Goal: Navigation & Orientation: Find specific page/section

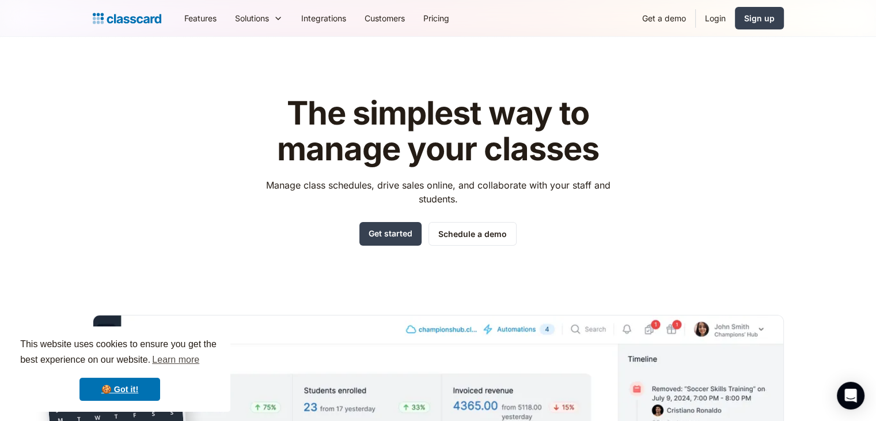
click at [133, 58] on header "The simplest way to manage your classes Manage class schedules, drive sales onl…" at bounding box center [438, 328] width 876 height 583
click at [649, 17] on link "Get a demo" at bounding box center [664, 18] width 62 height 26
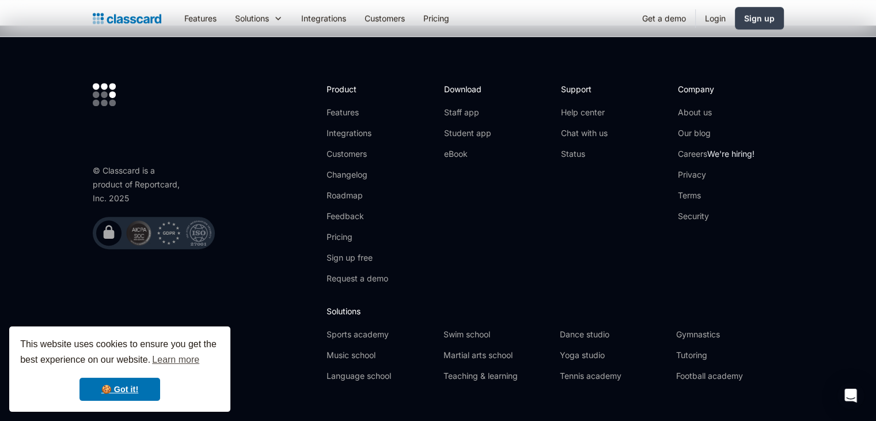
scroll to position [803, 0]
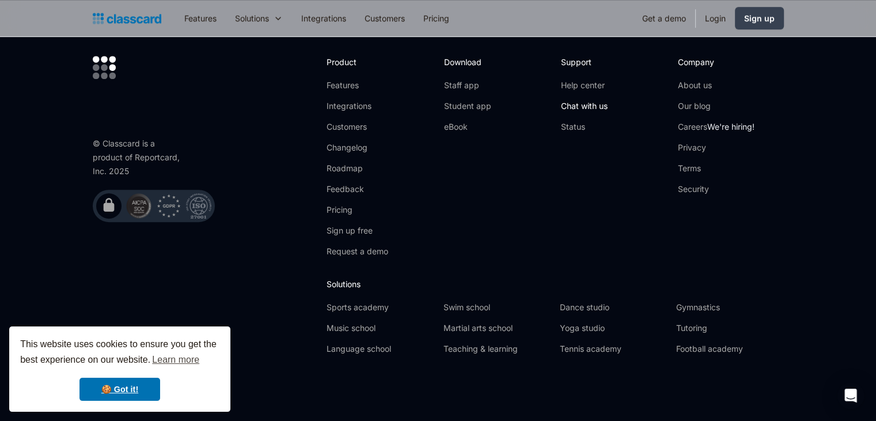
click at [584, 107] on link "Chat with us" at bounding box center [584, 106] width 47 height 12
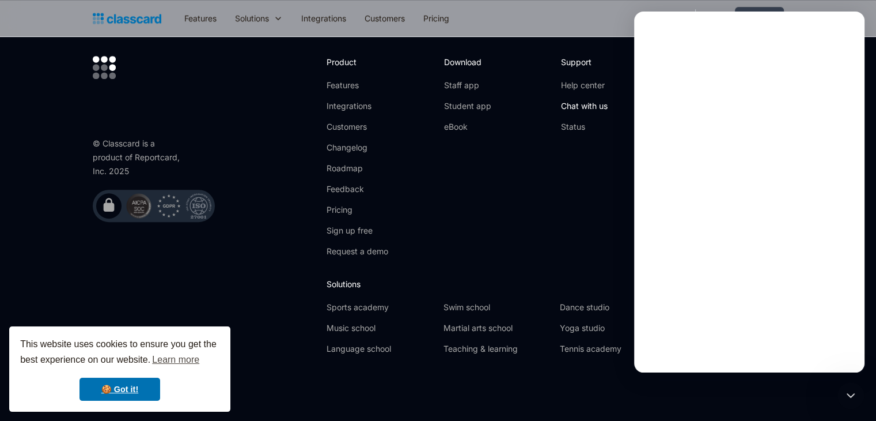
scroll to position [0, 0]
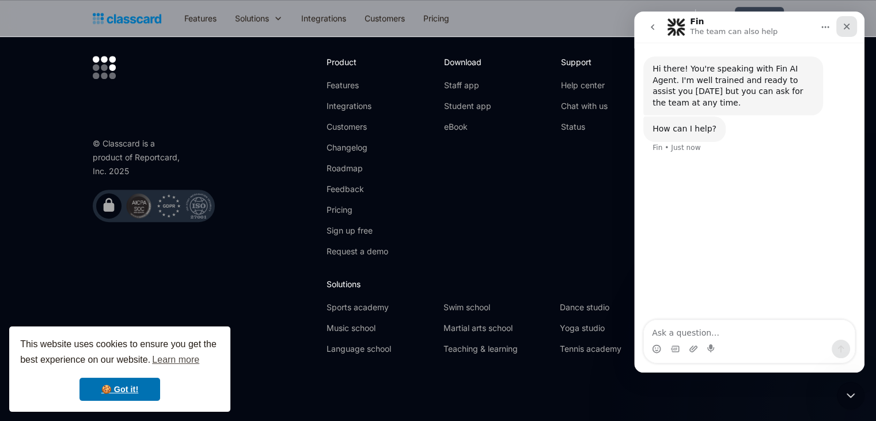
click at [849, 25] on icon "Close" at bounding box center [847, 27] width 6 height 6
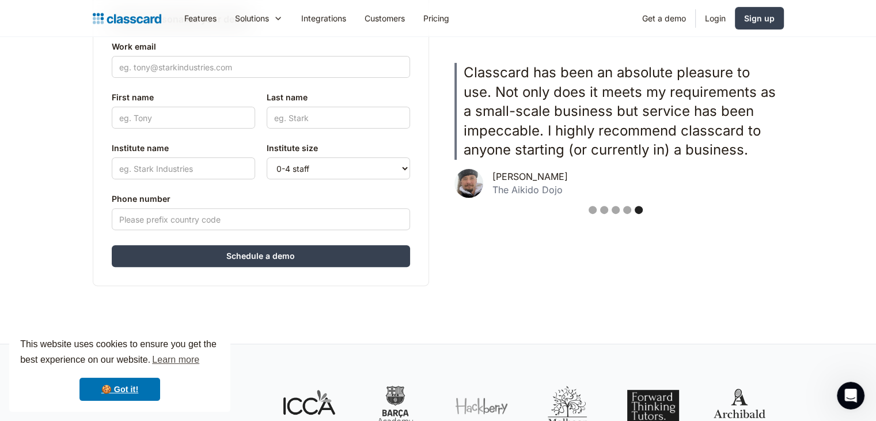
scroll to position [284, 0]
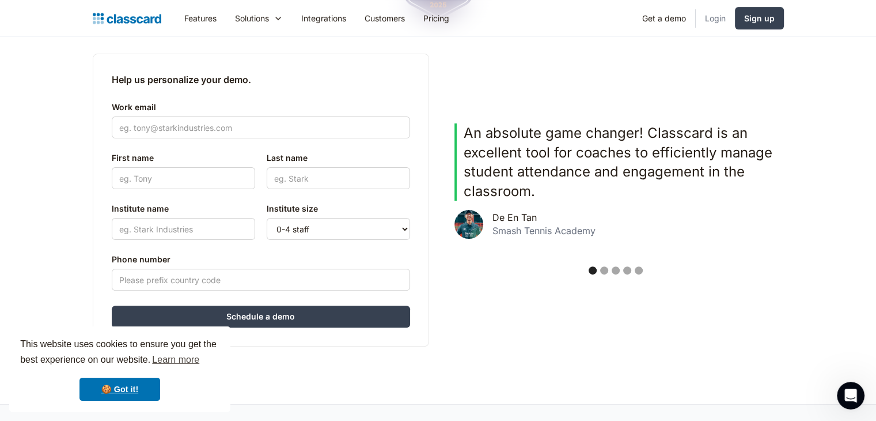
click at [713, 20] on link "Login" at bounding box center [715, 18] width 39 height 26
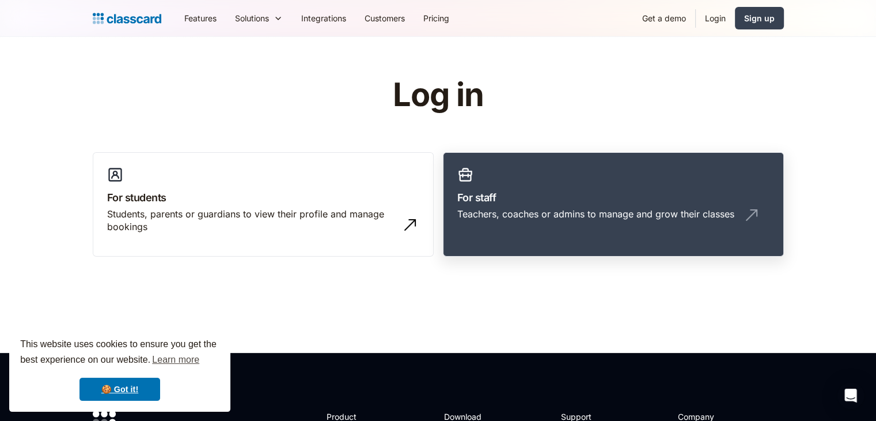
click at [539, 184] on link "For staff Teachers, coaches or admins to manage and grow their classes" at bounding box center [613, 204] width 341 height 105
